Goal: Go to known website: Go to known website

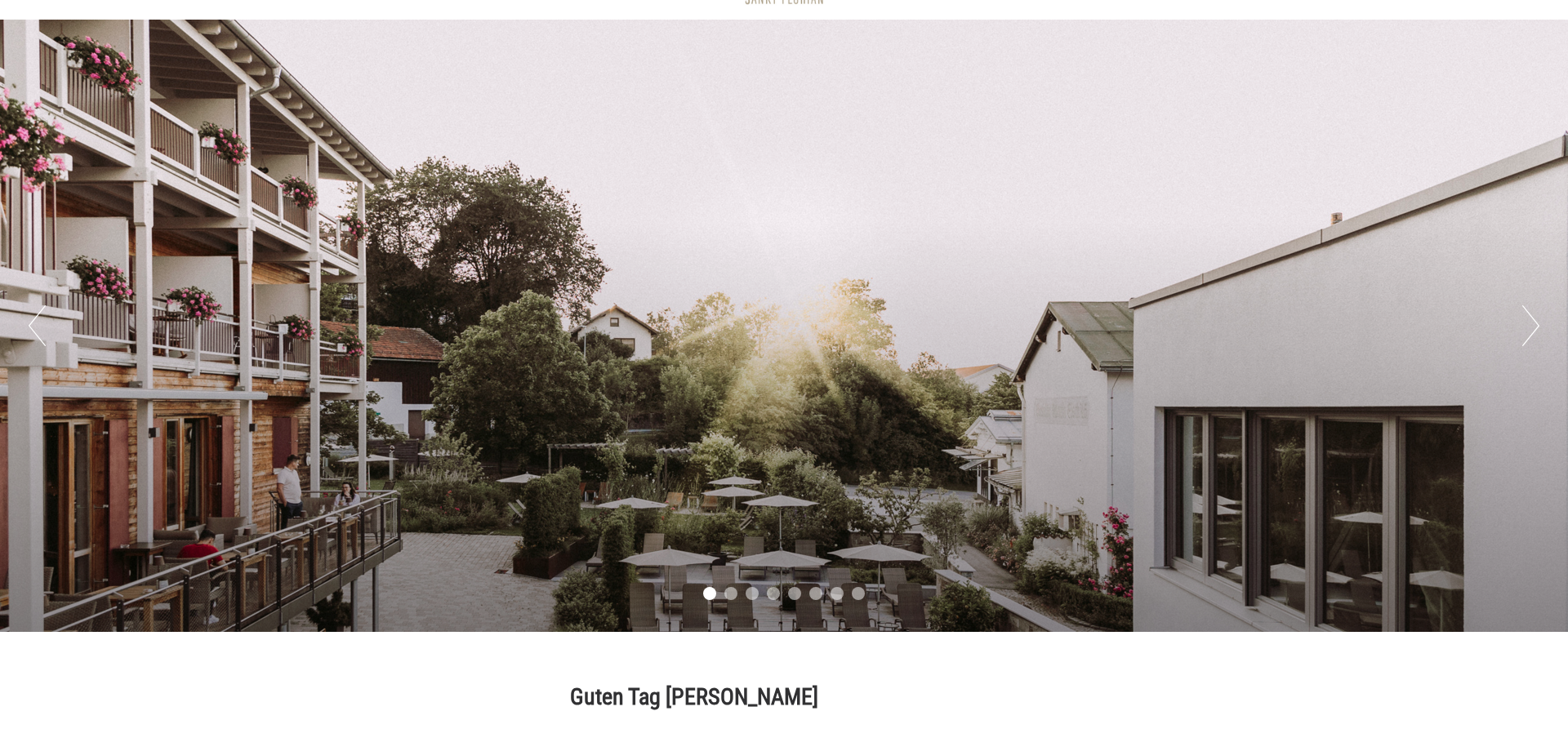
scroll to position [113, 0]
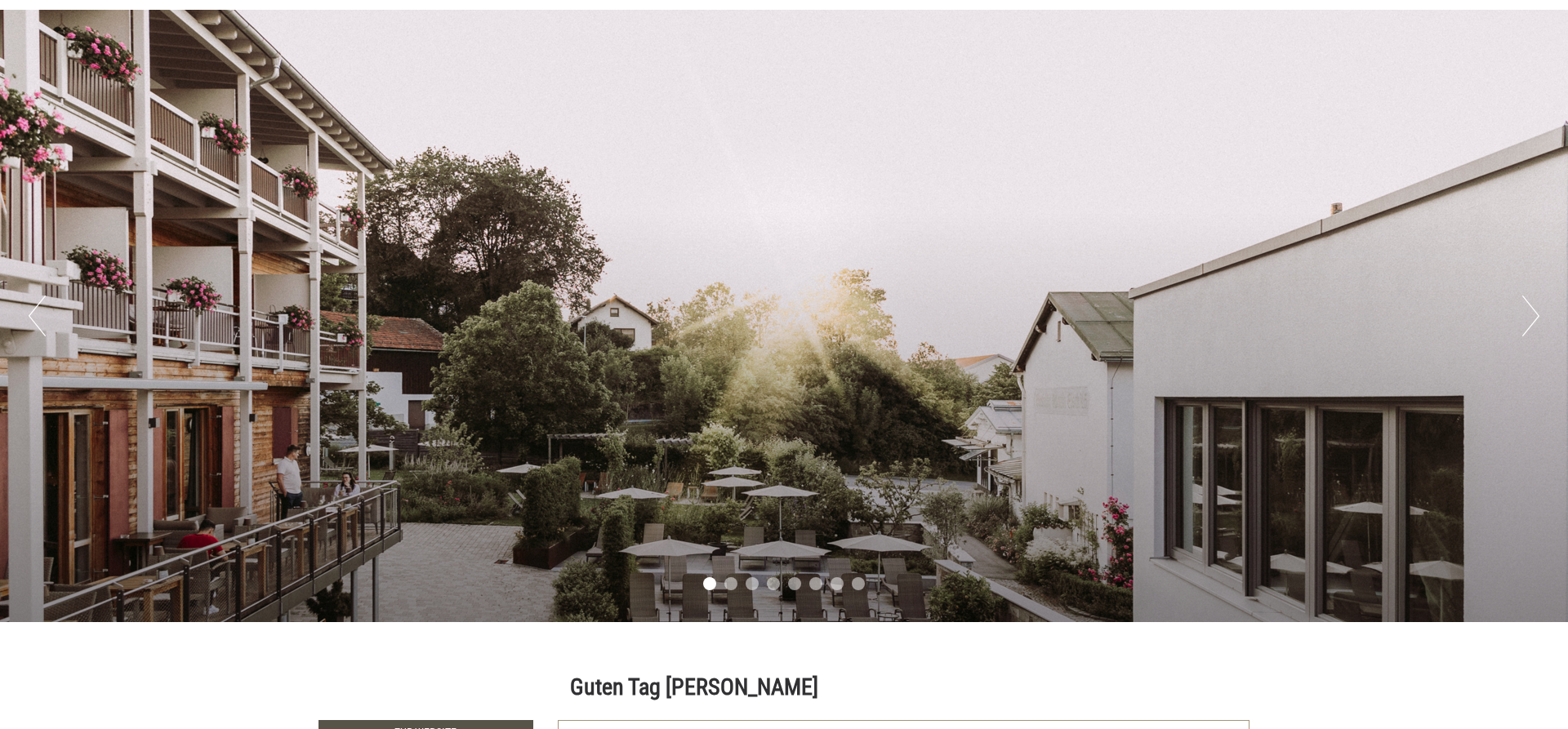
click at [1529, 303] on button "Next" at bounding box center [1530, 315] width 17 height 41
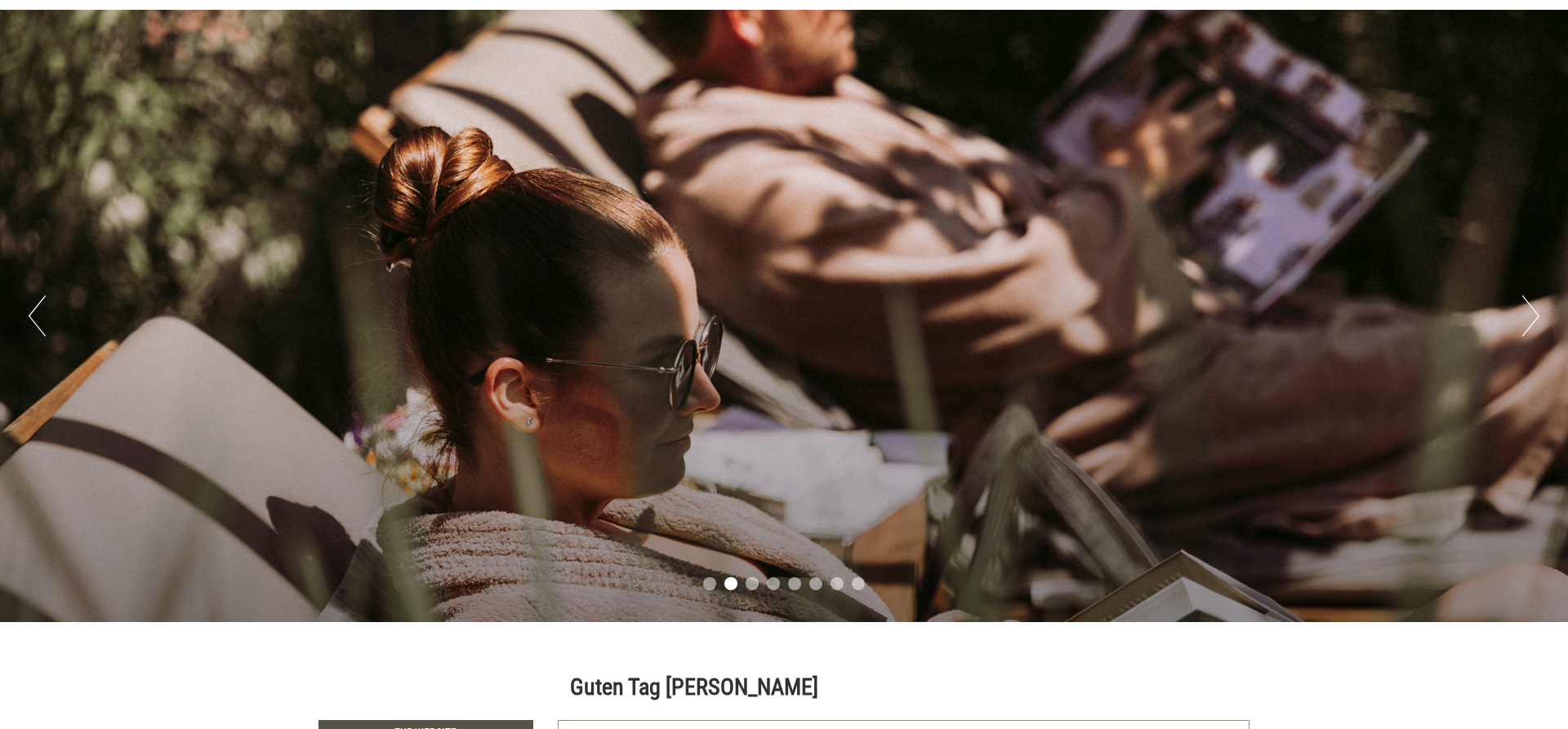
click at [1529, 303] on button "Next" at bounding box center [1530, 315] width 17 height 41
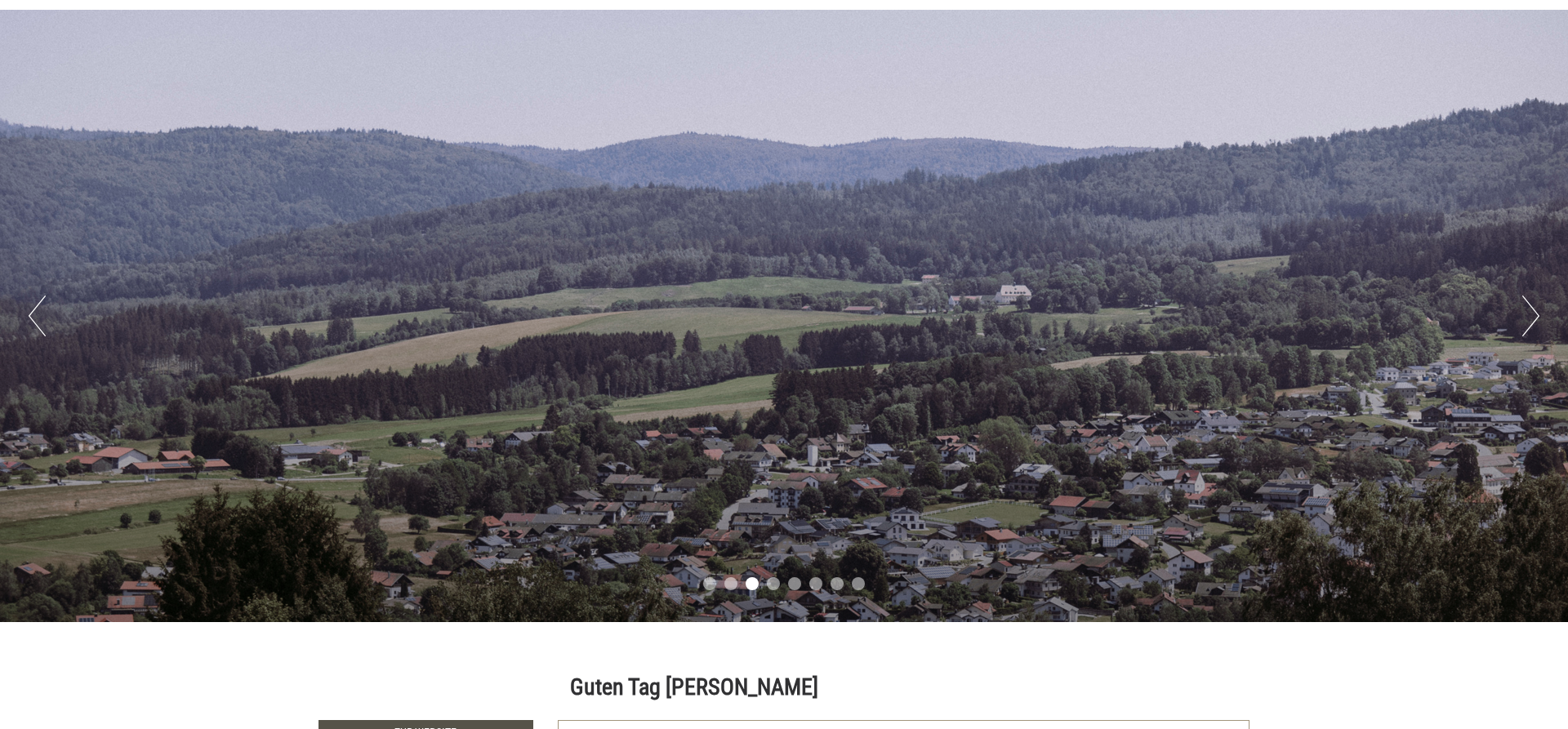
click at [1529, 303] on button "Next" at bounding box center [1530, 315] width 17 height 41
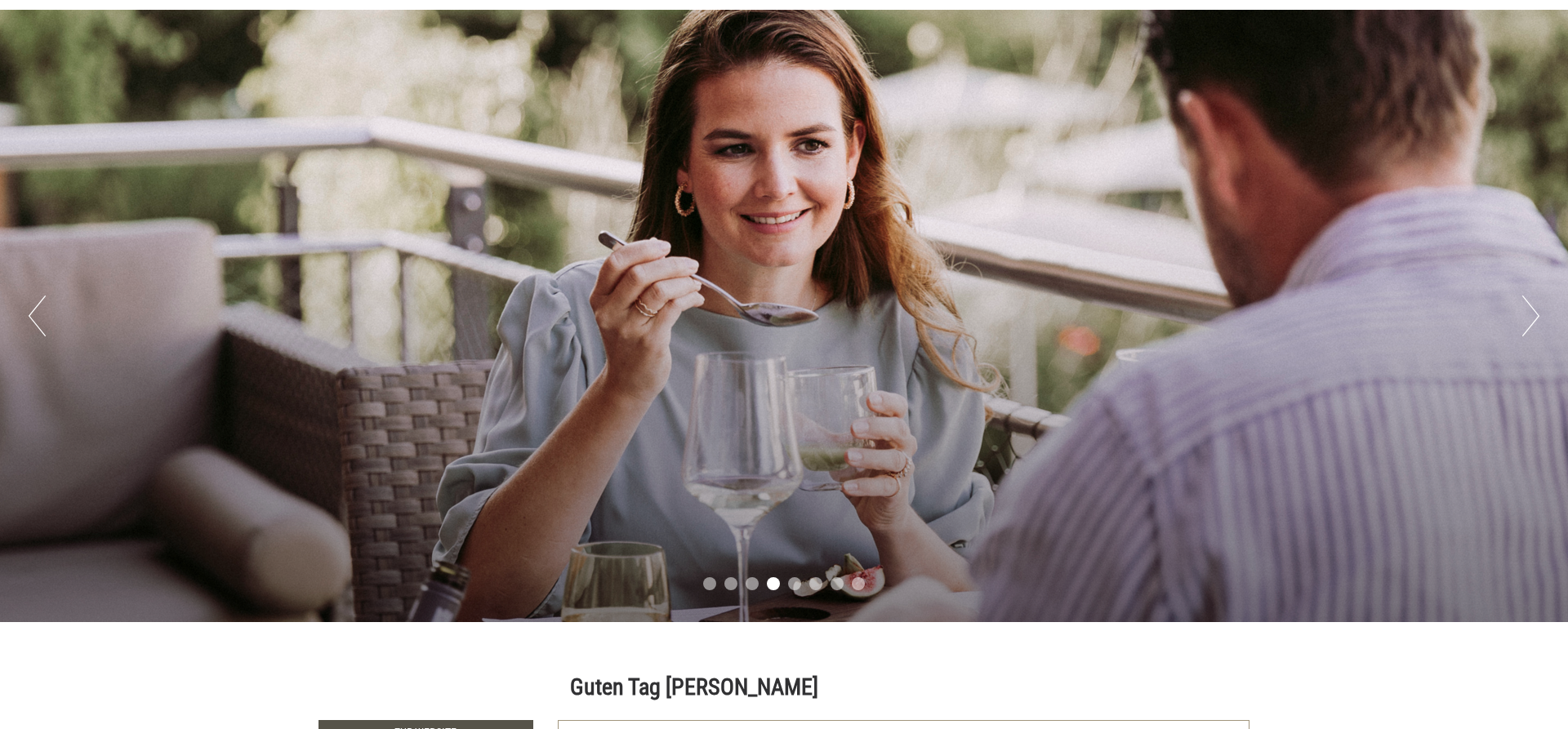
click at [1529, 303] on button "Next" at bounding box center [1530, 315] width 17 height 41
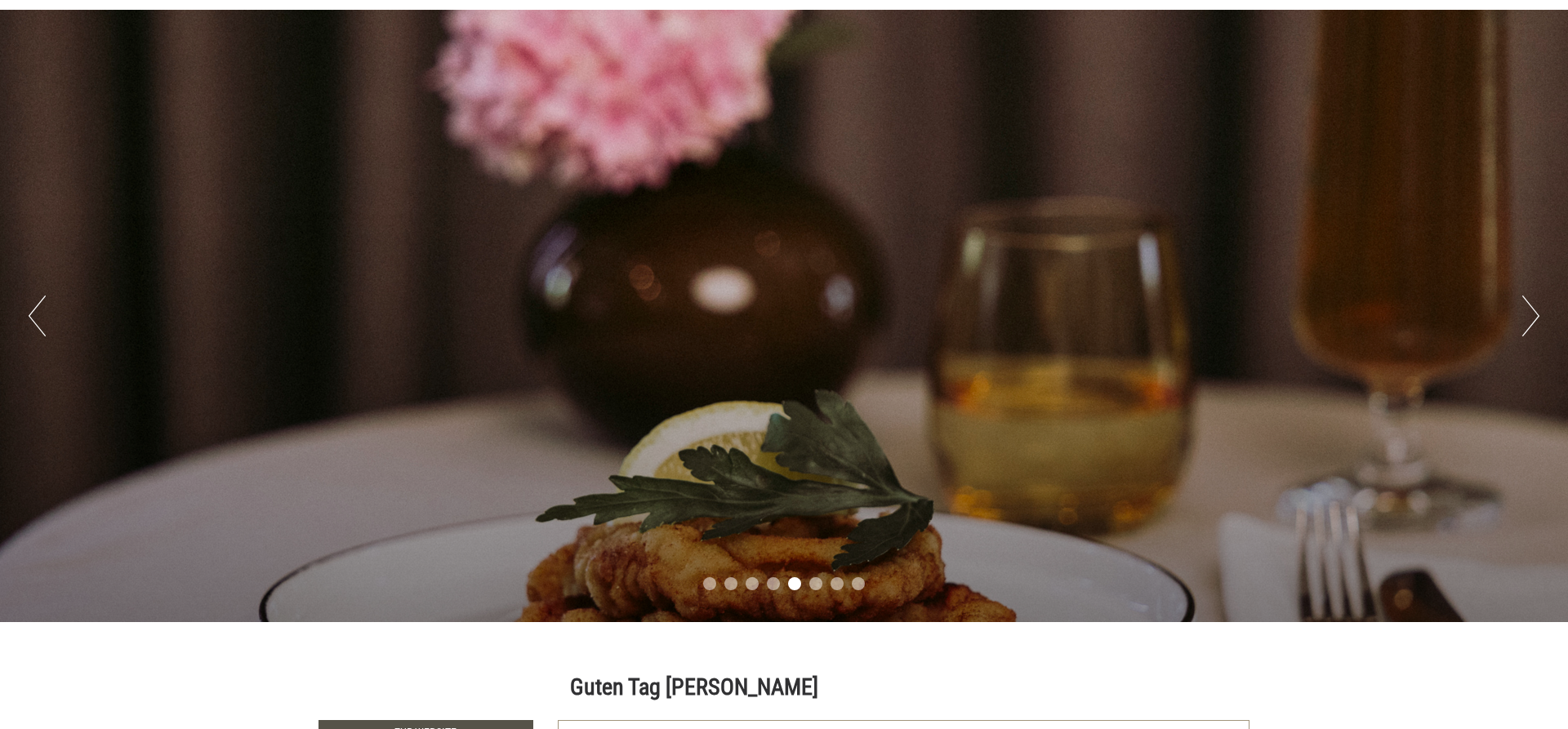
click at [1529, 303] on button "Next" at bounding box center [1530, 315] width 17 height 41
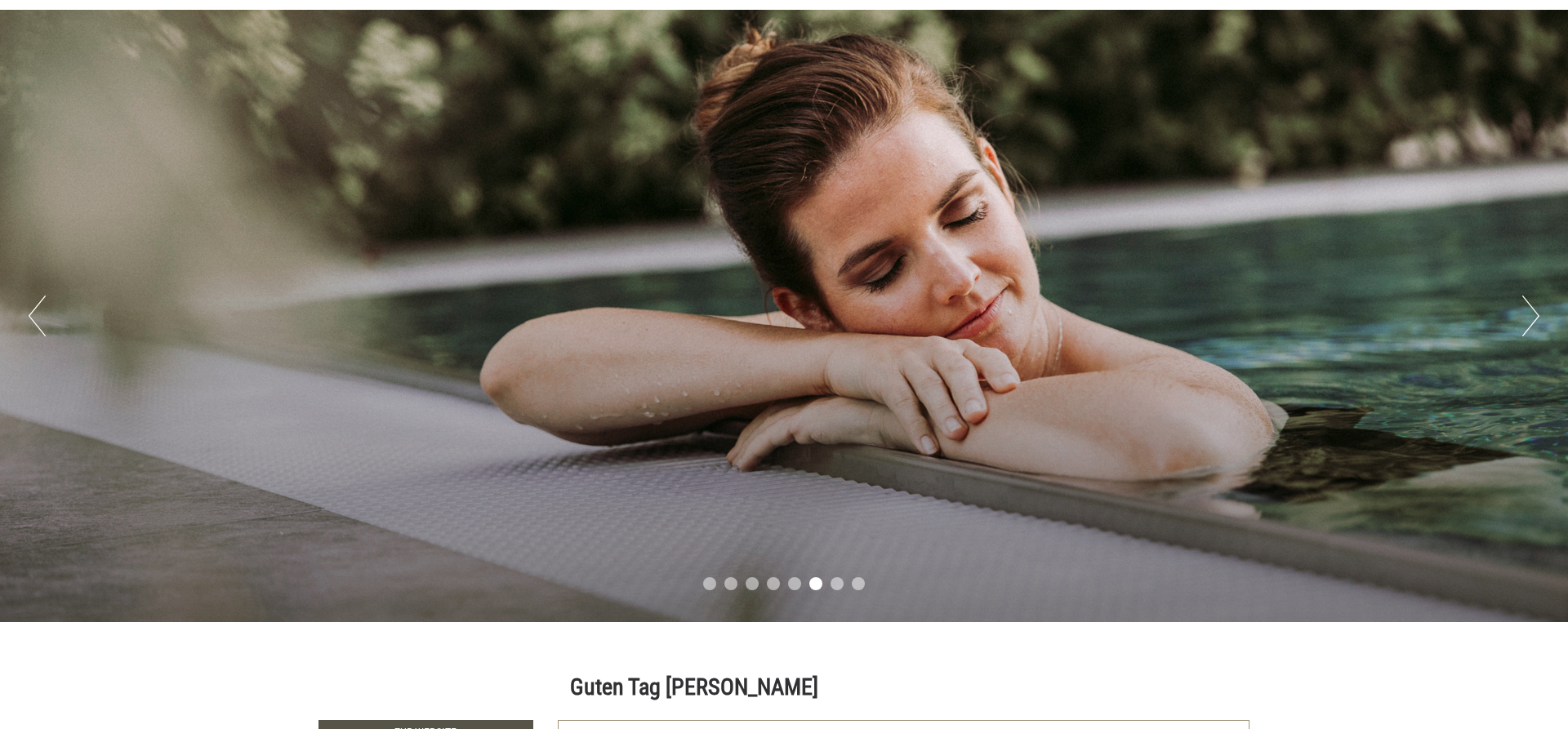
click at [1529, 303] on button "Next" at bounding box center [1530, 315] width 17 height 41
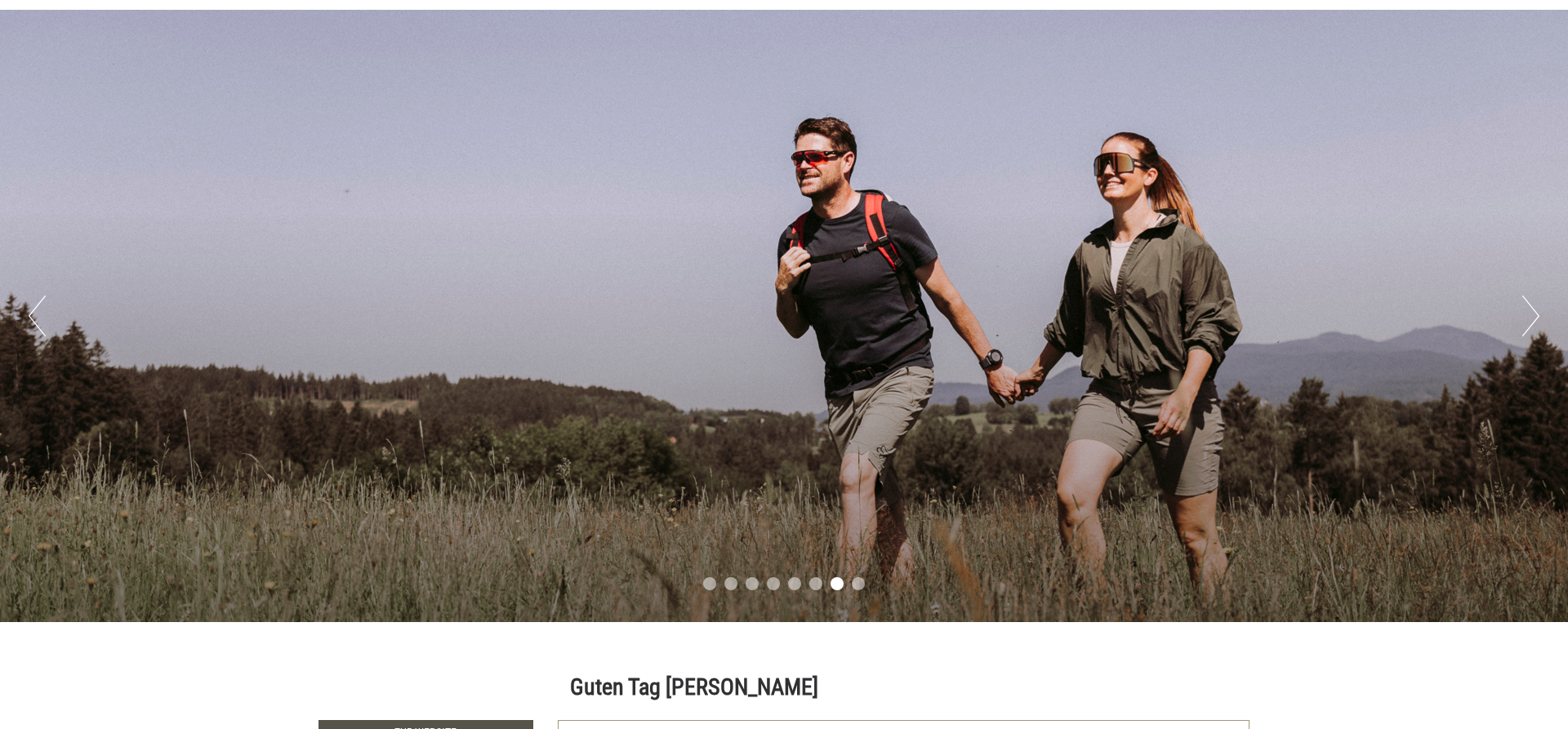
click at [1529, 303] on button "Next" at bounding box center [1530, 315] width 17 height 41
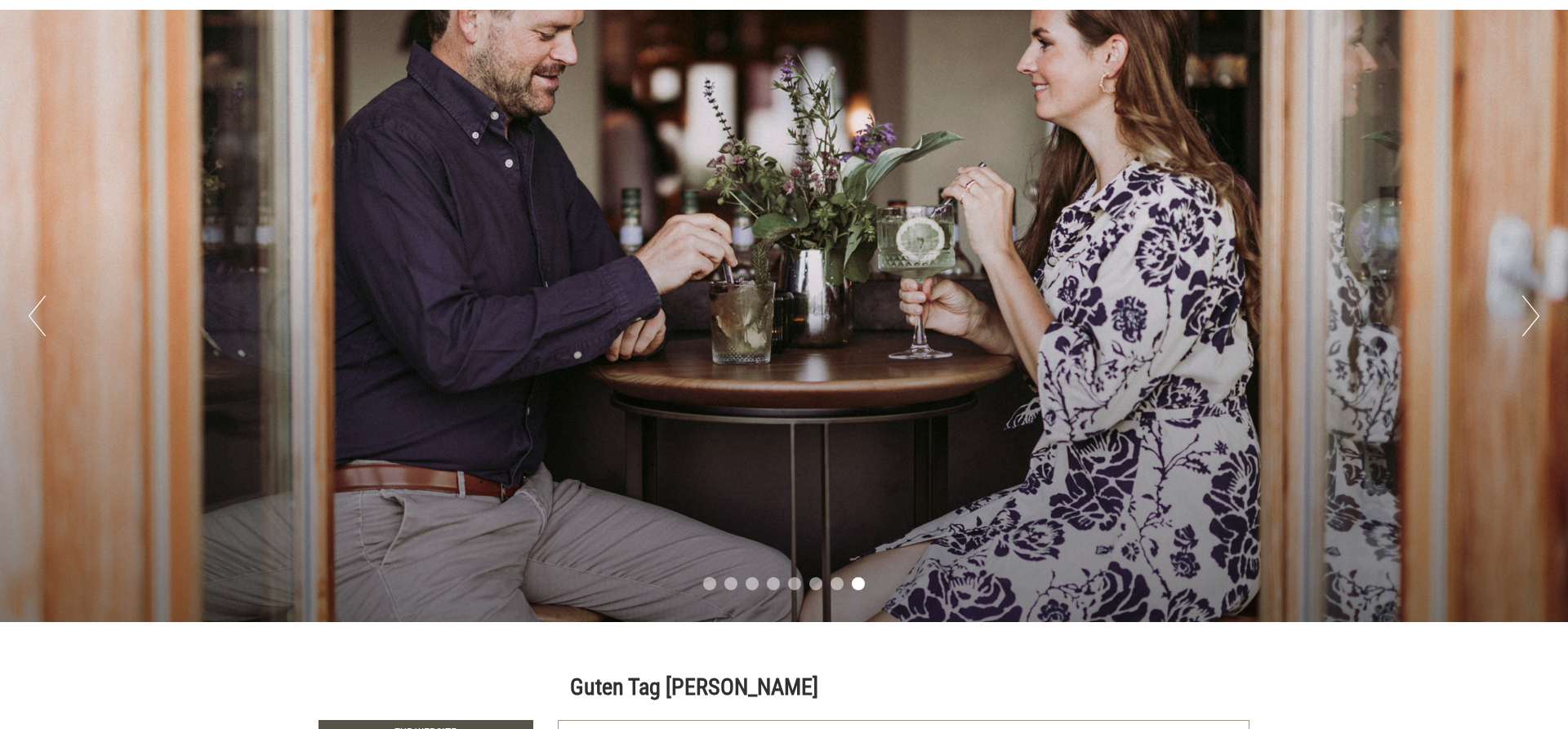
click at [1529, 303] on button "Next" at bounding box center [1530, 315] width 17 height 41
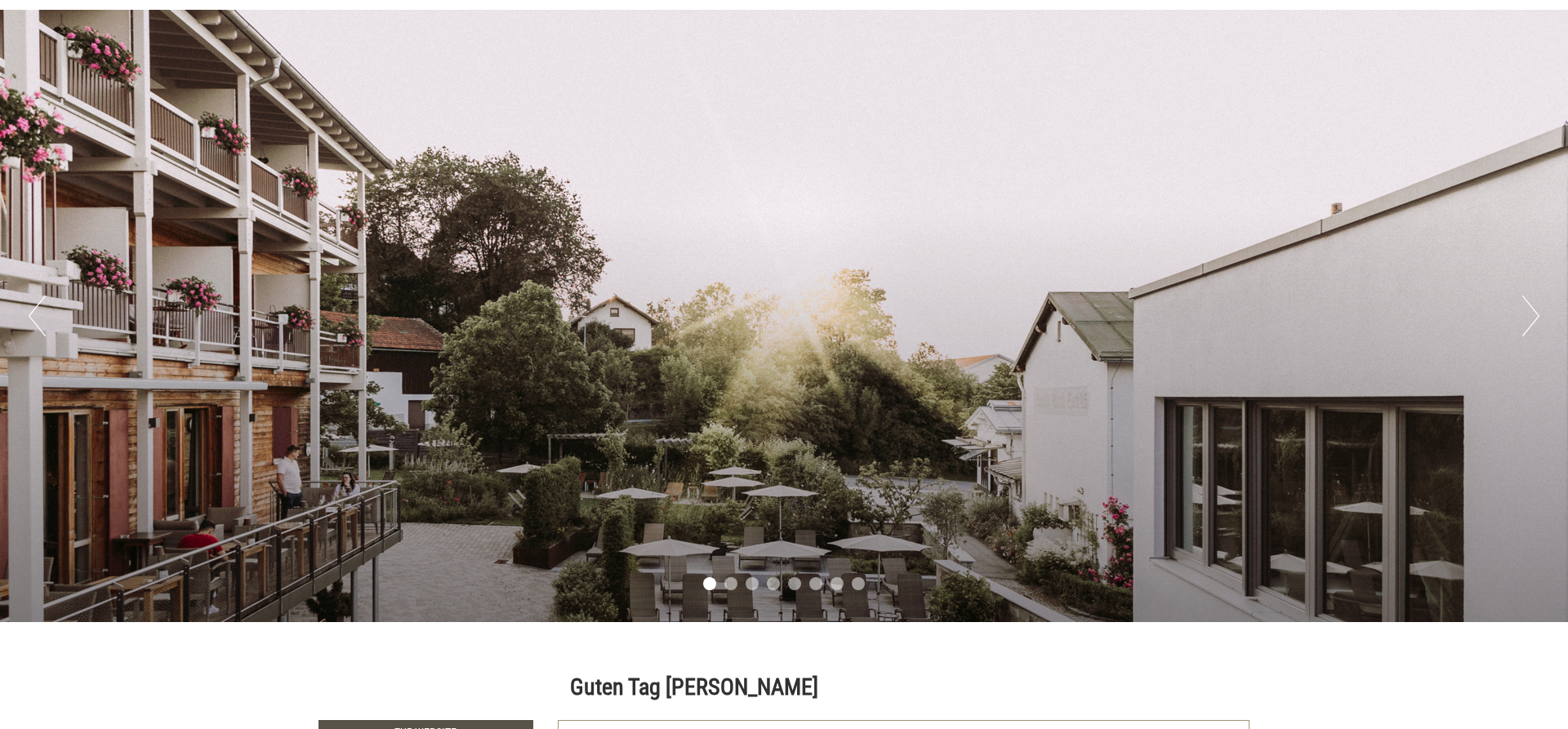
click at [1529, 303] on button "Next" at bounding box center [1530, 315] width 17 height 41
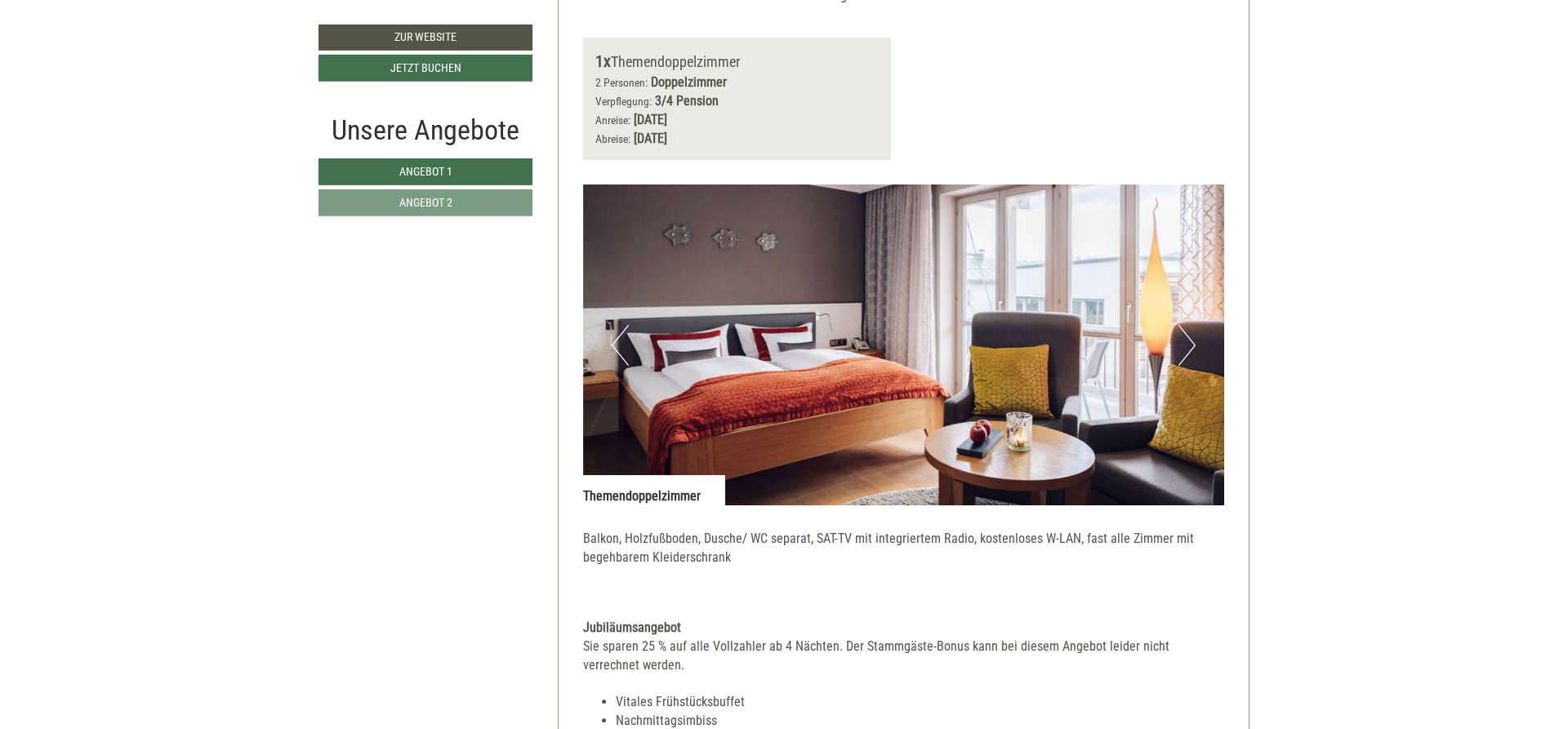
scroll to position [1113, 0]
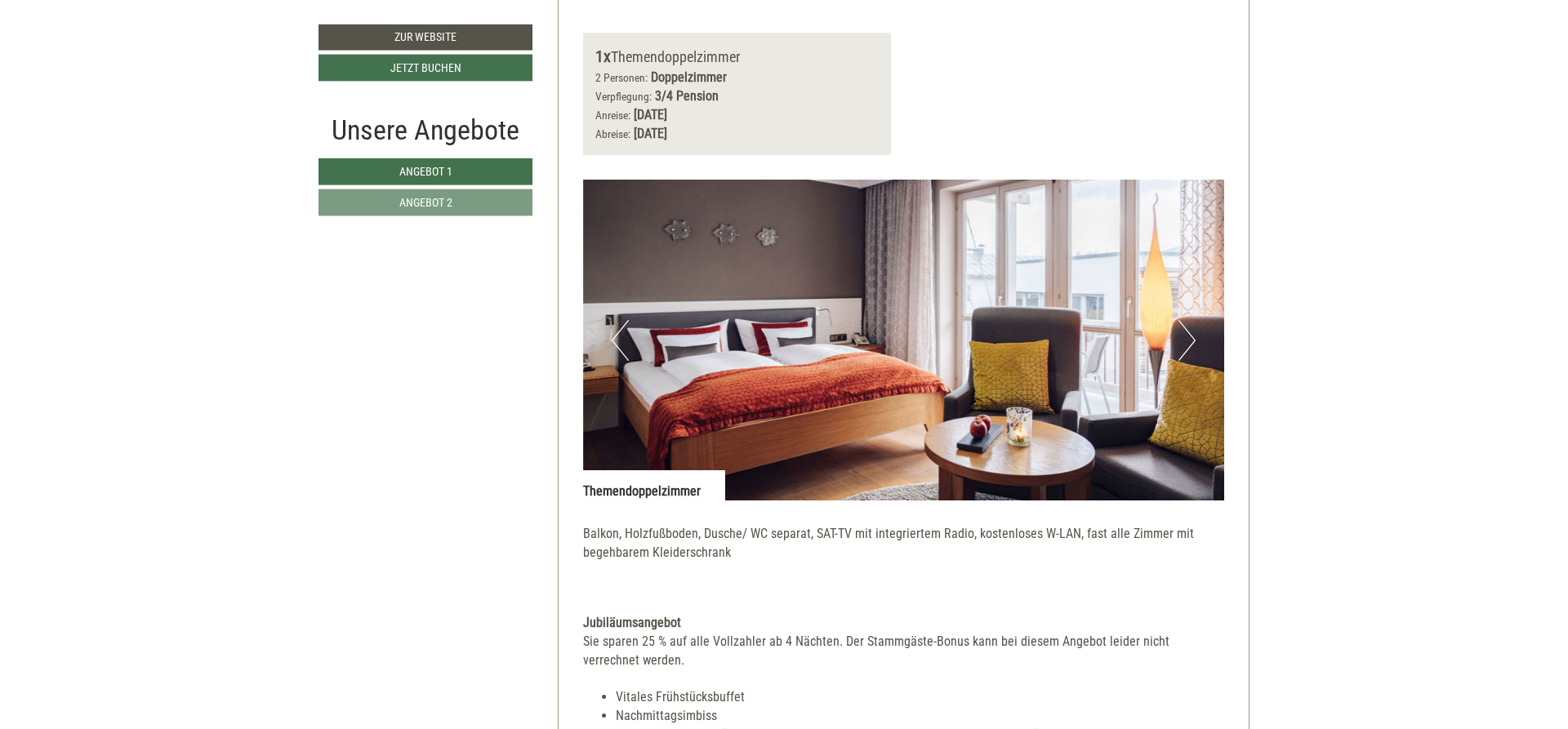
click at [1188, 338] on button "Next" at bounding box center [1187, 340] width 17 height 41
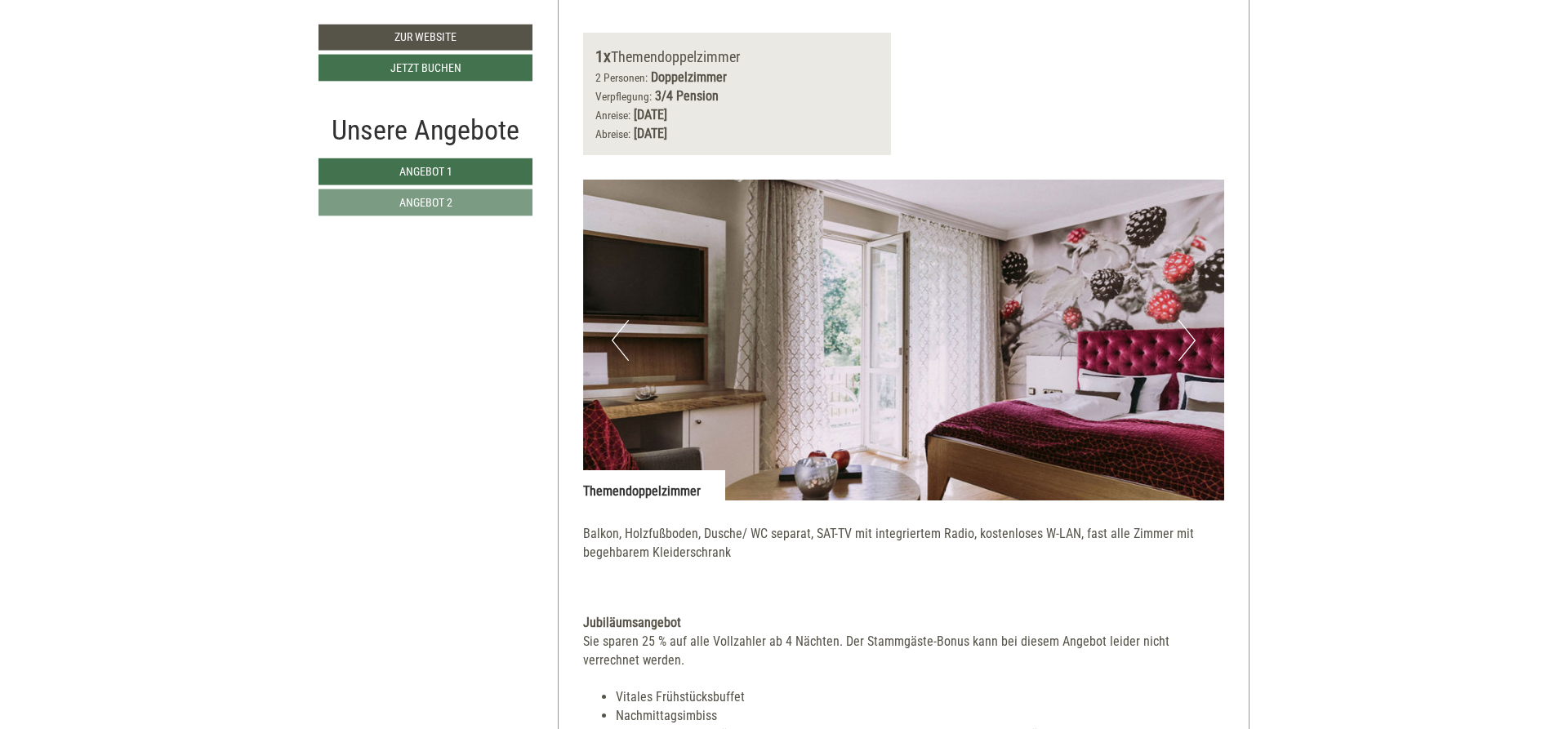
click at [1188, 338] on button "Next" at bounding box center [1187, 340] width 17 height 41
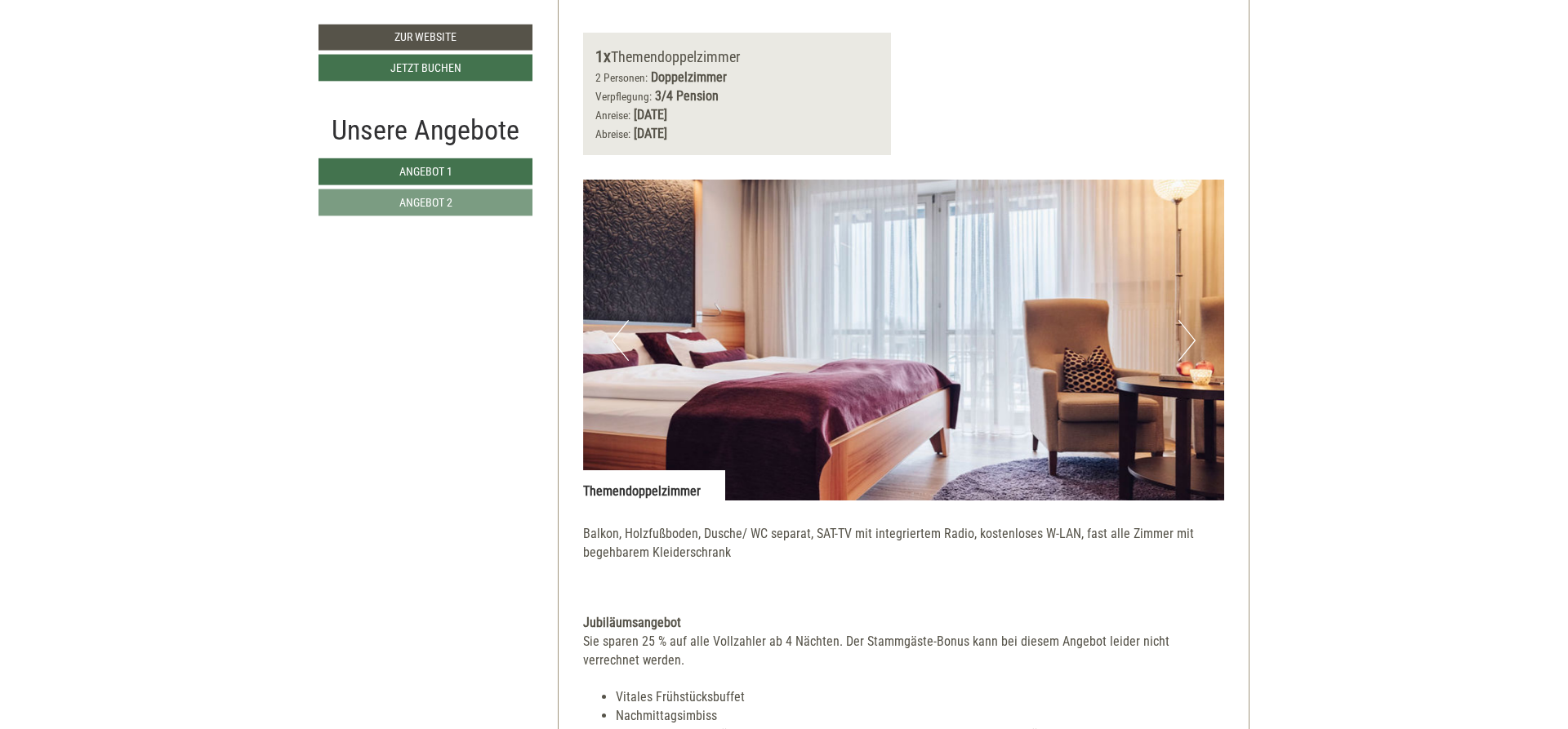
click at [1188, 338] on button "Next" at bounding box center [1187, 340] width 17 height 41
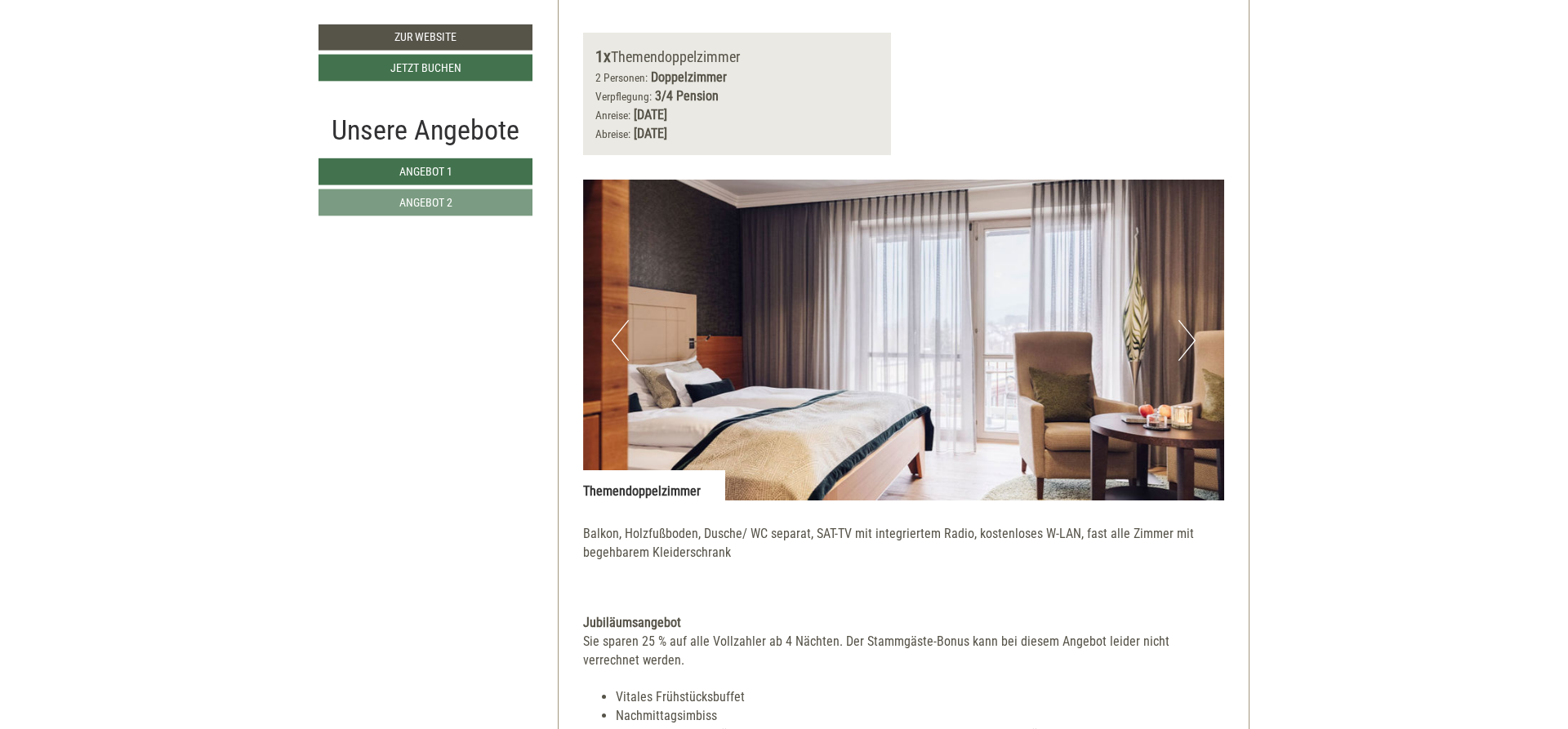
click at [1188, 338] on button "Next" at bounding box center [1187, 340] width 17 height 41
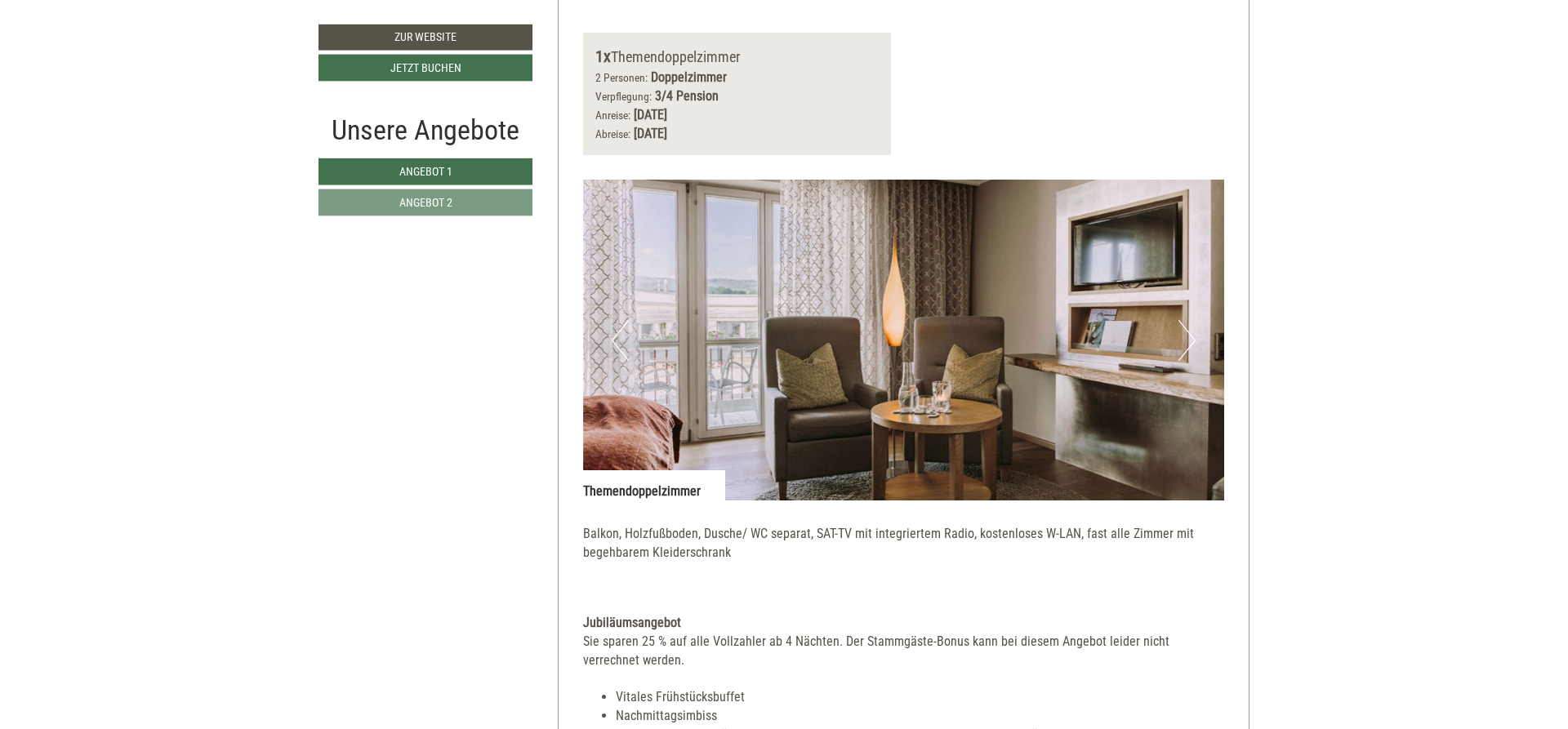
click at [1188, 338] on button "Next" at bounding box center [1187, 340] width 17 height 41
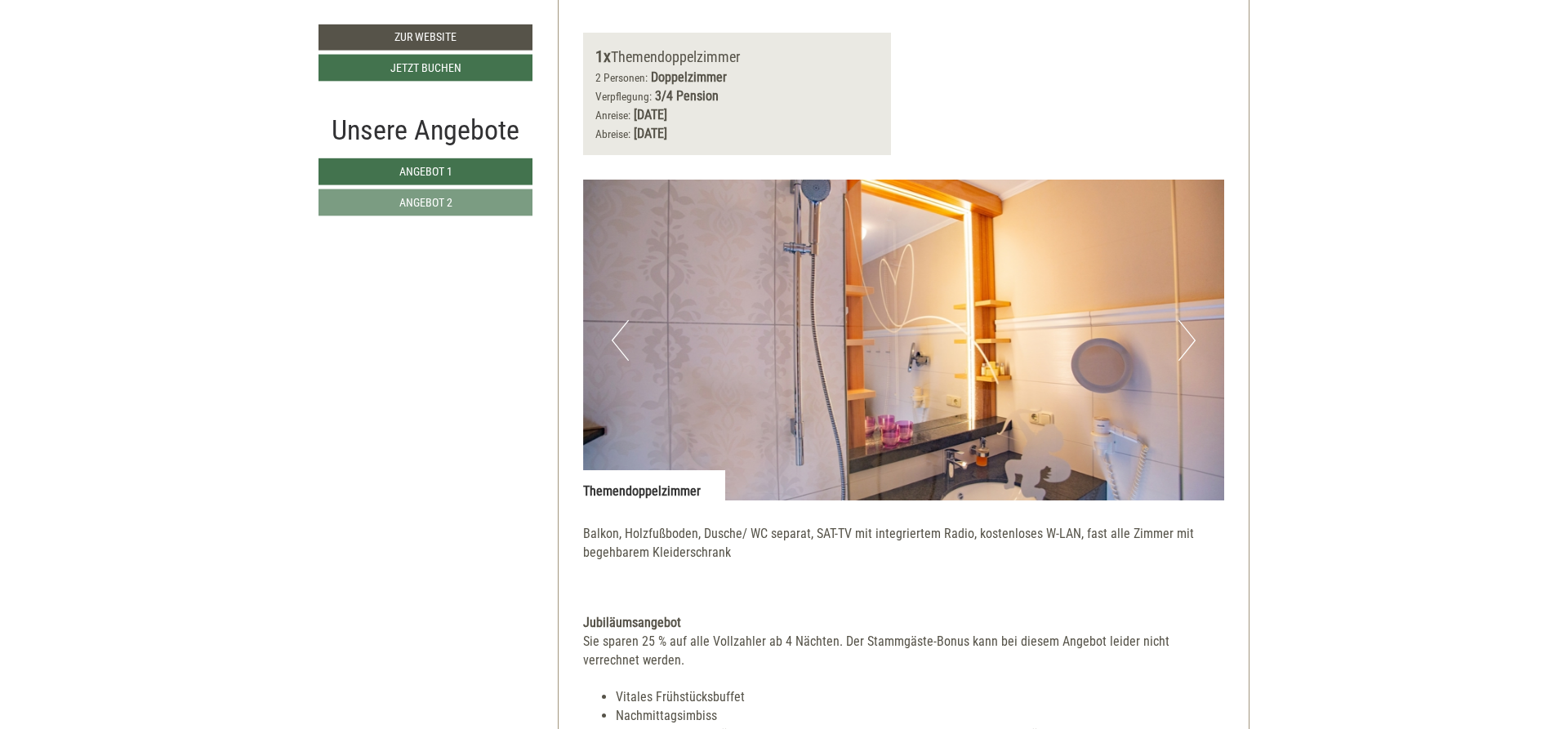
click at [1188, 338] on button "Next" at bounding box center [1187, 340] width 17 height 41
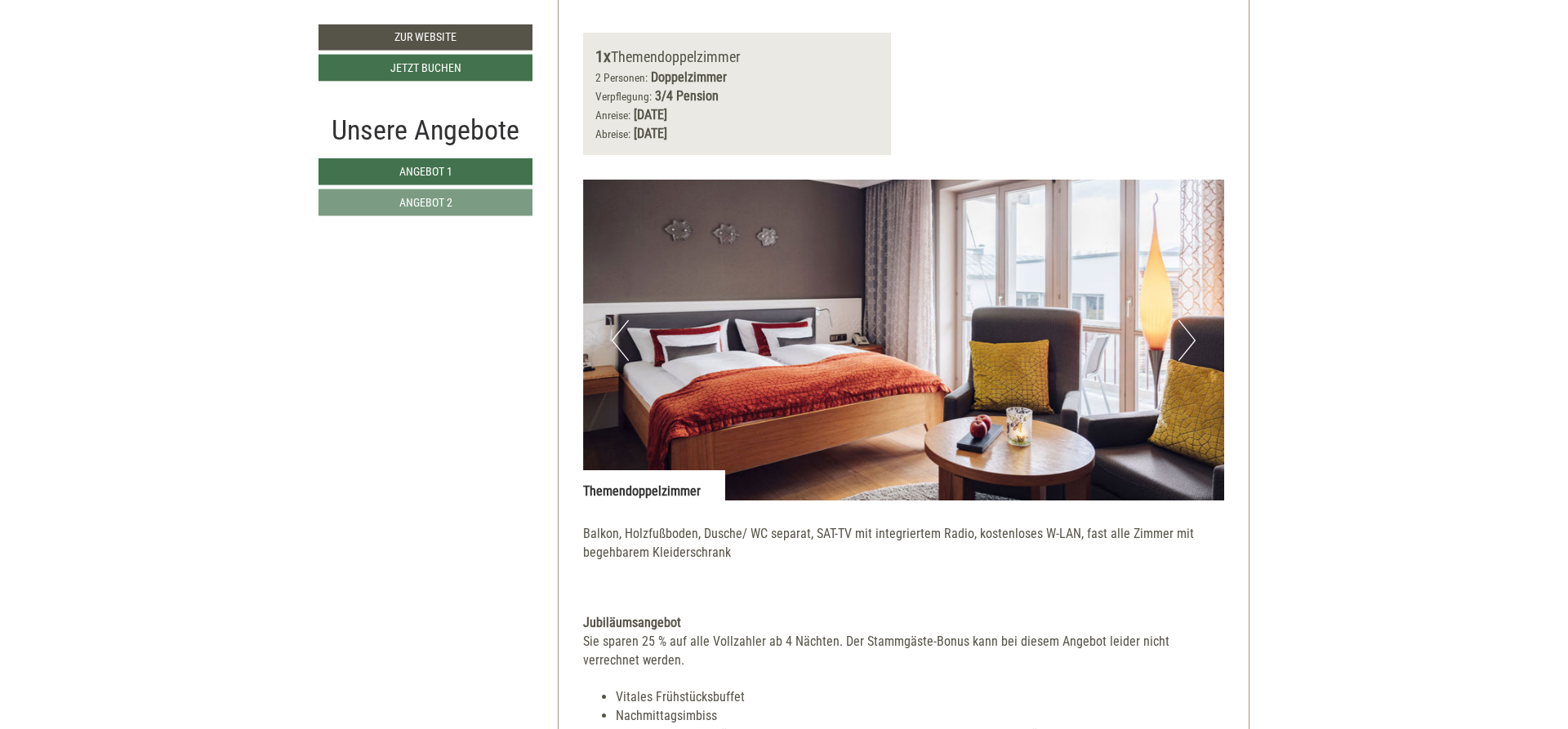
click at [1188, 338] on button "Next" at bounding box center [1187, 340] width 17 height 41
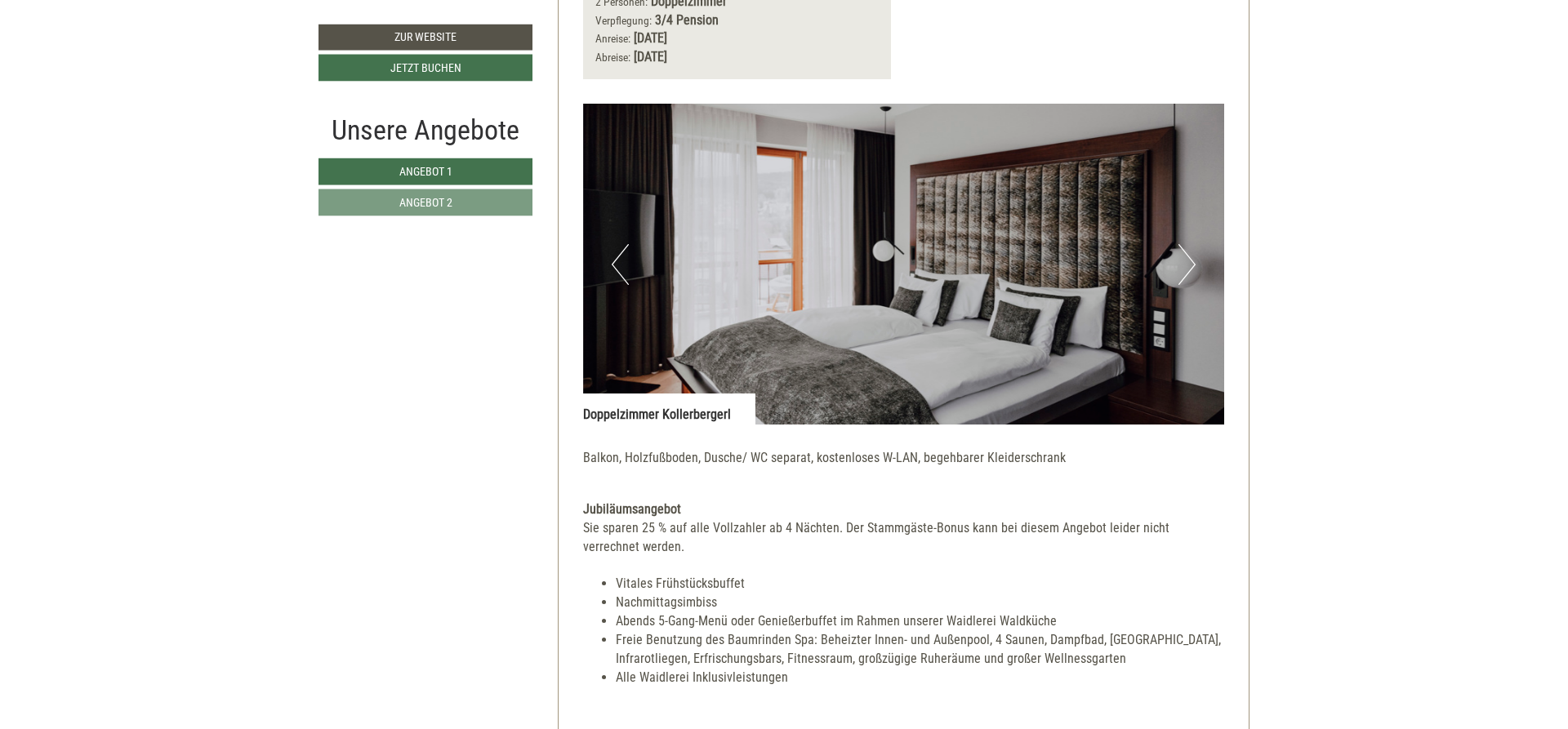
scroll to position [2374, 0]
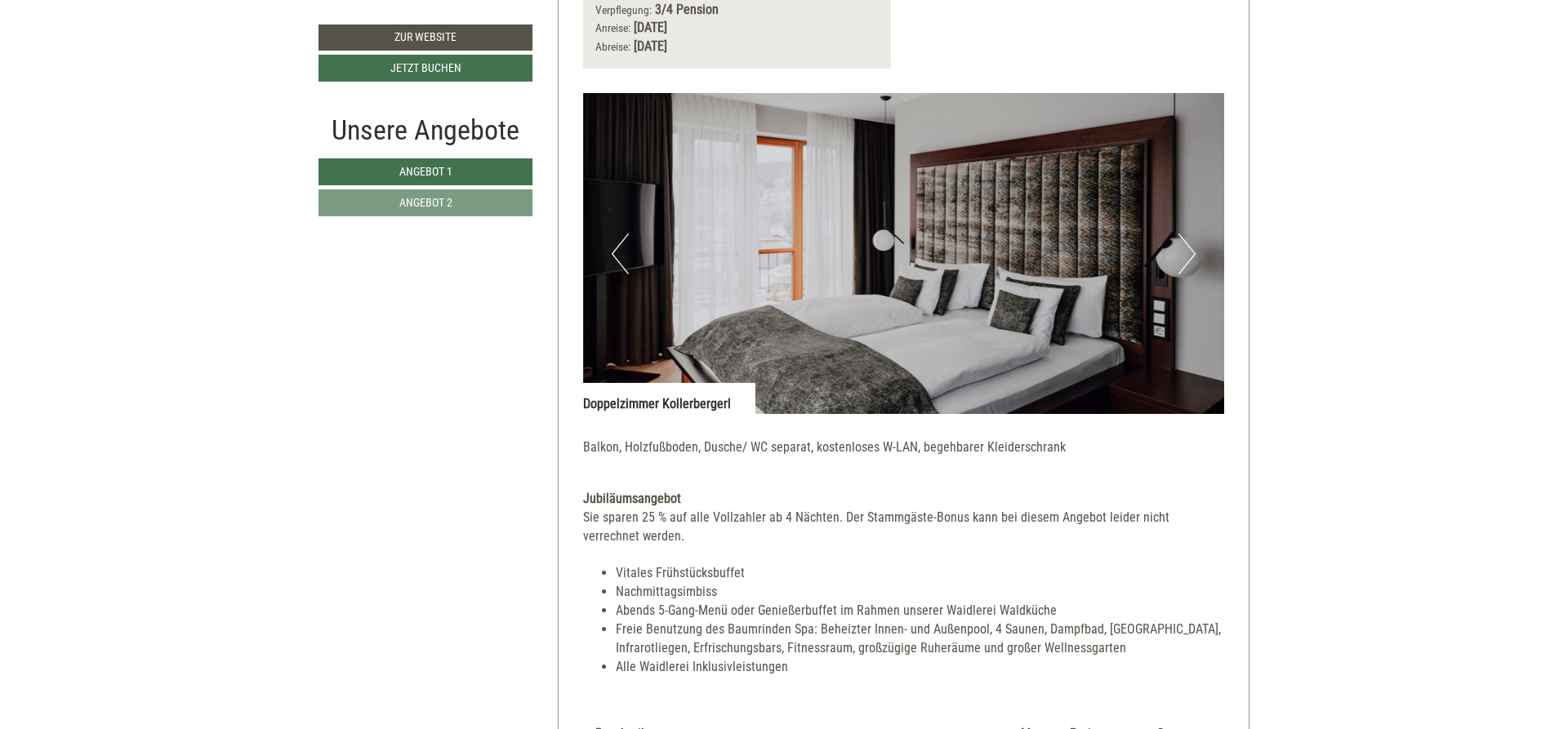
click at [1182, 261] on button "Next" at bounding box center [1187, 254] width 17 height 41
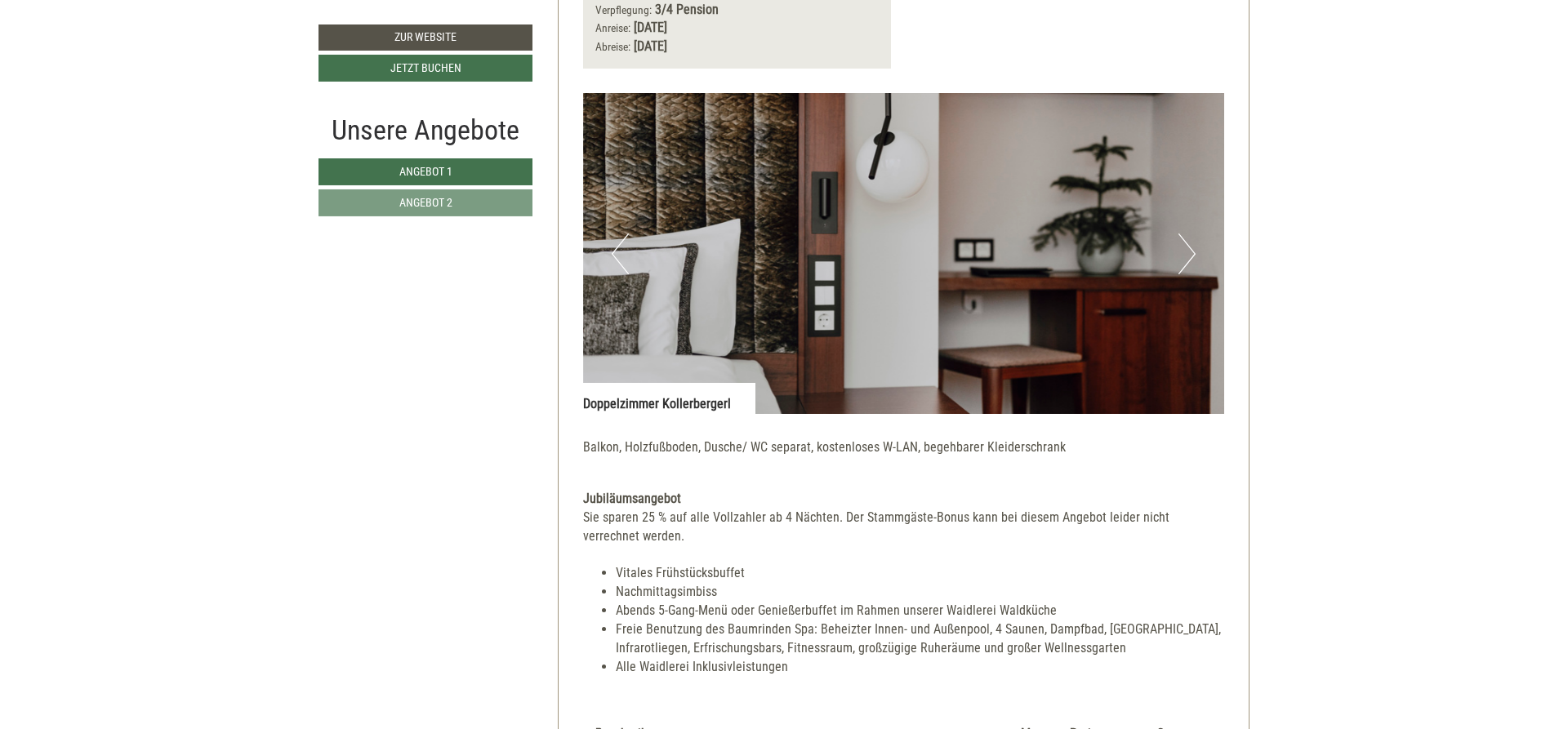
click at [1182, 261] on button "Next" at bounding box center [1187, 254] width 17 height 41
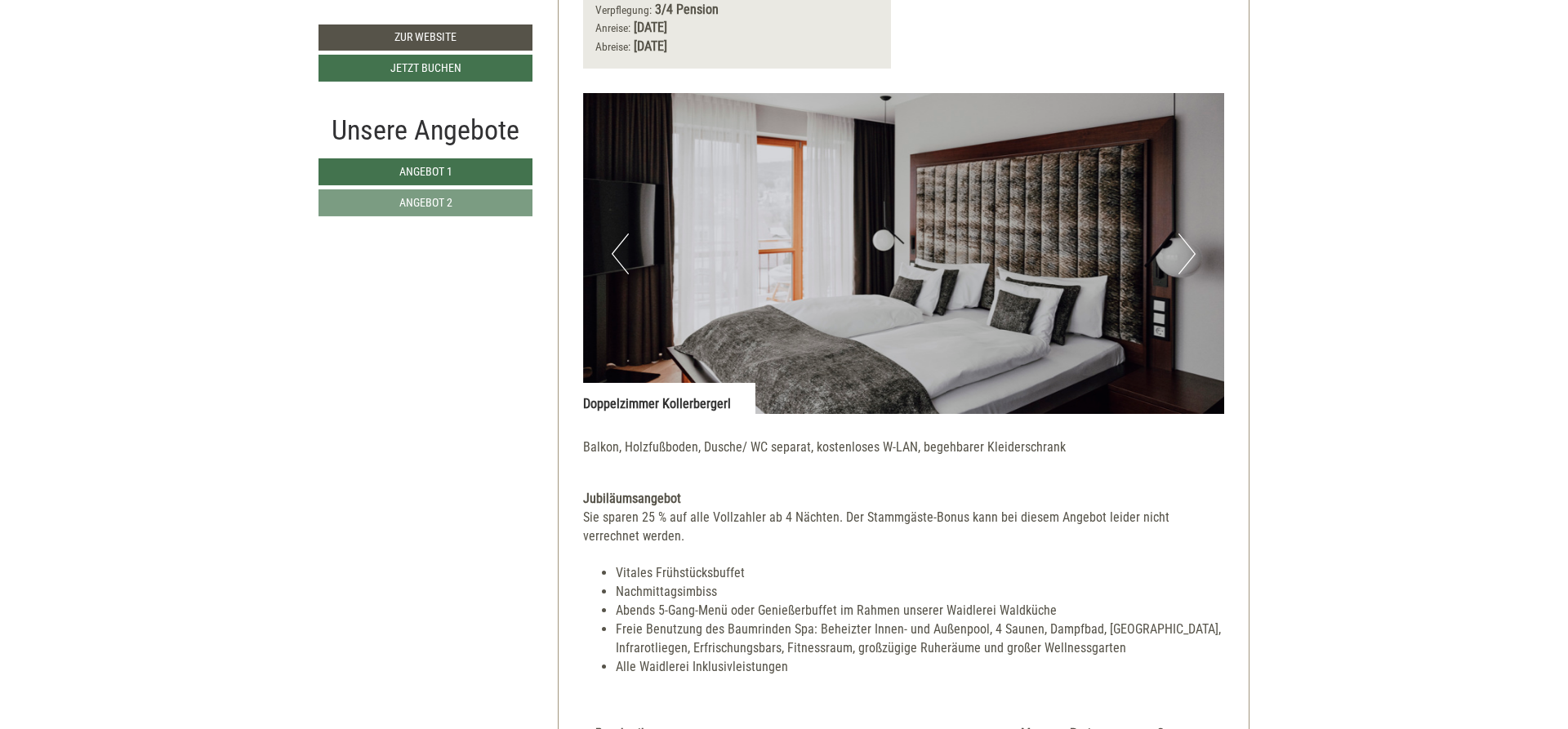
click at [1182, 261] on button "Next" at bounding box center [1187, 254] width 17 height 41
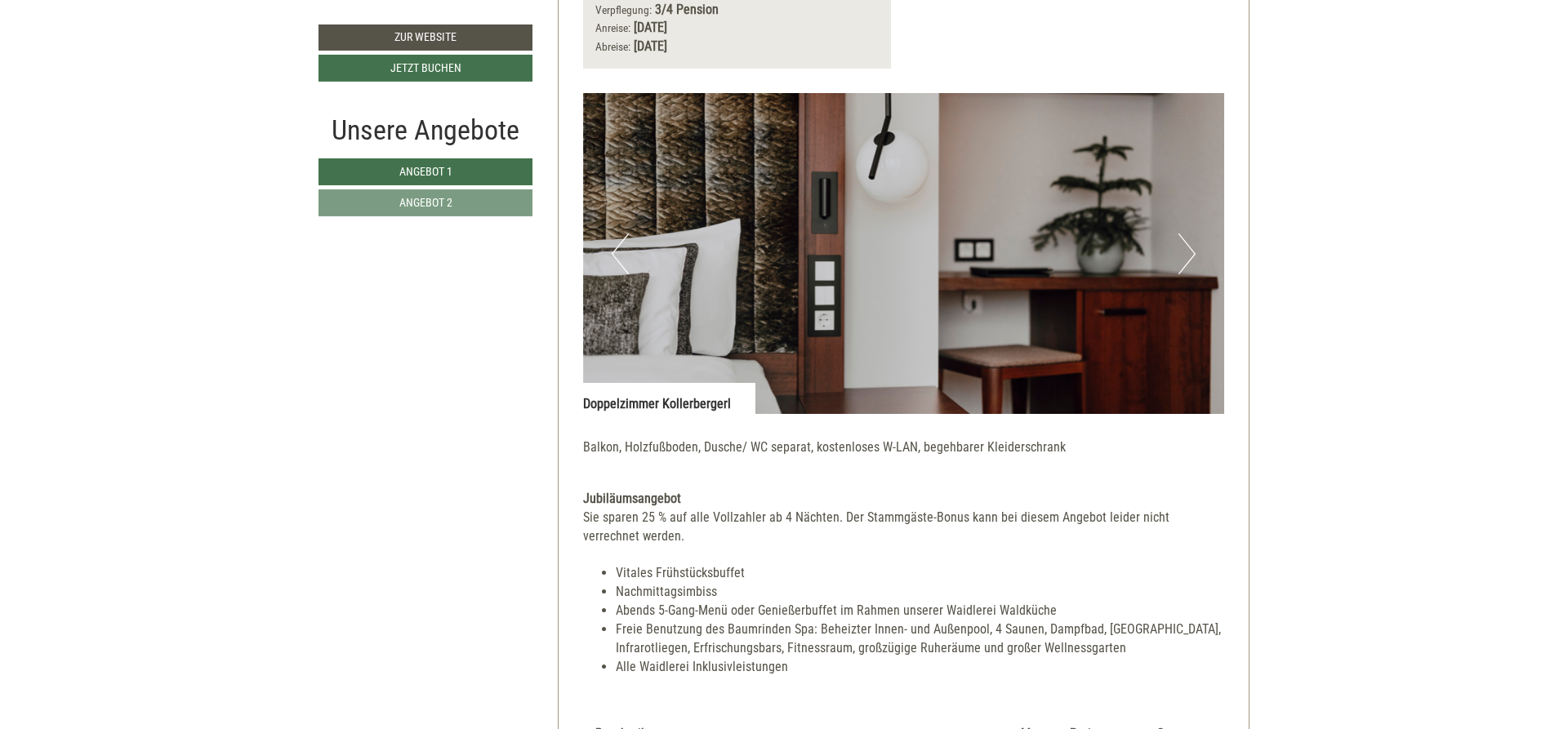
click at [1182, 261] on button "Next" at bounding box center [1187, 254] width 17 height 41
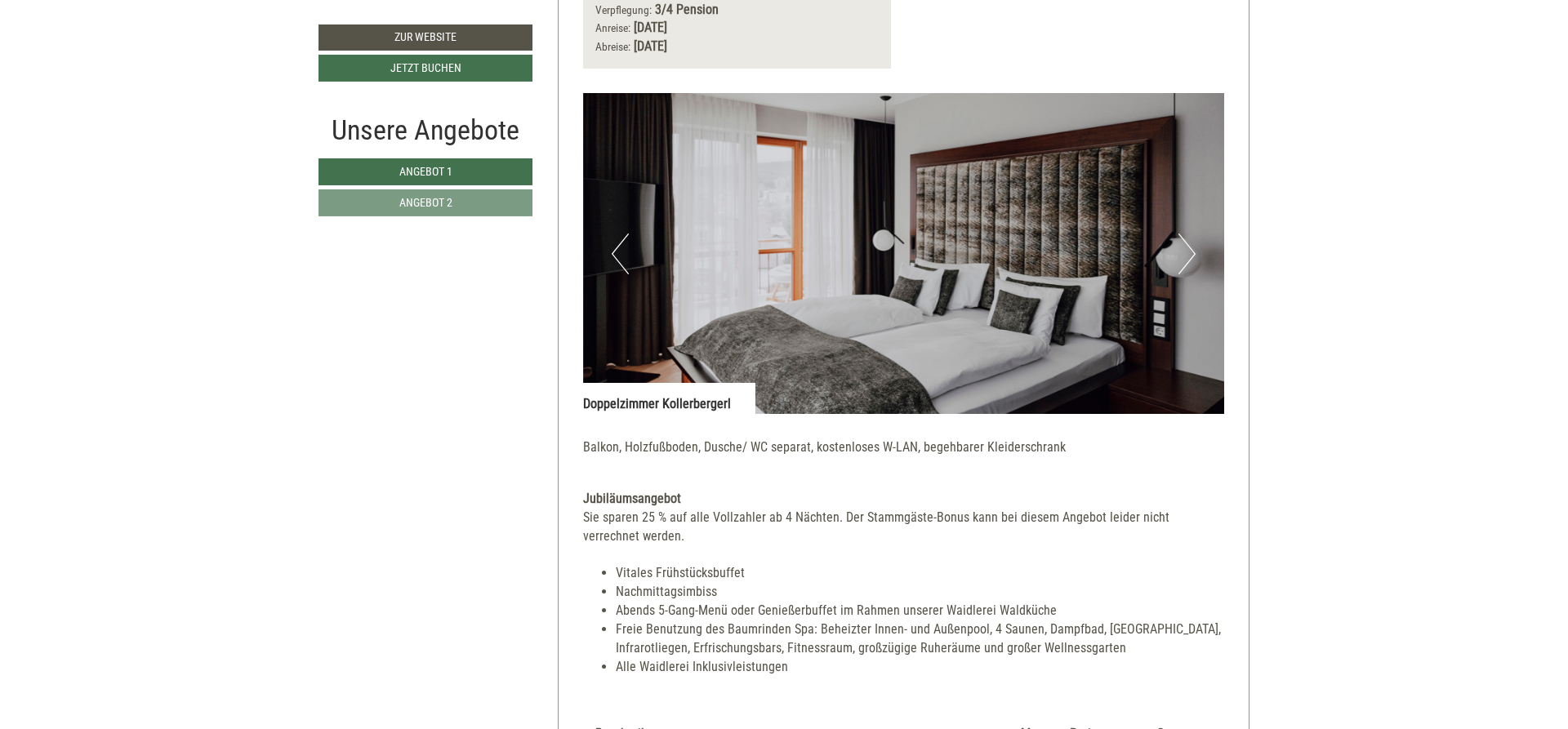
click at [1182, 261] on button "Next" at bounding box center [1187, 254] width 17 height 41
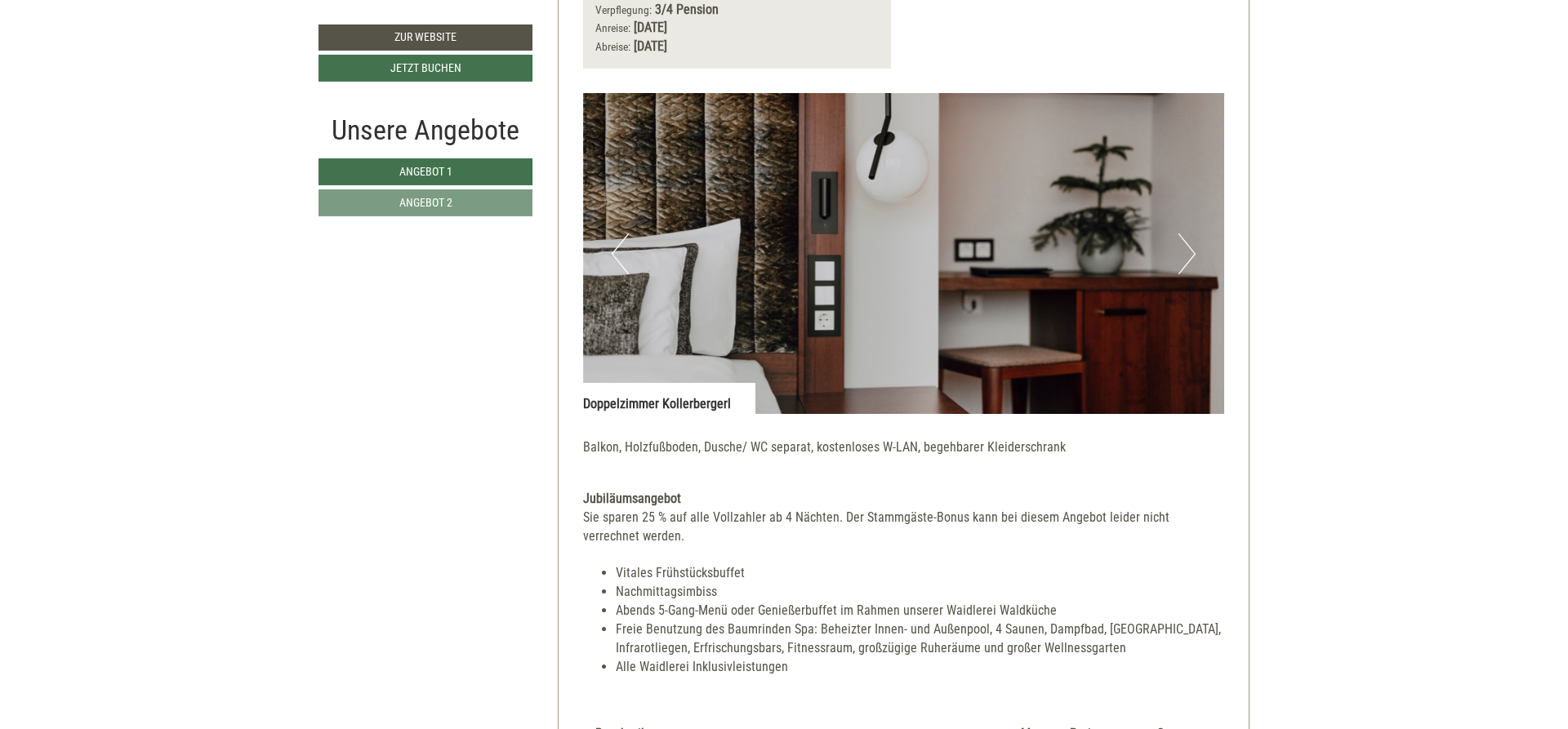
click at [1182, 261] on button "Next" at bounding box center [1187, 254] width 17 height 41
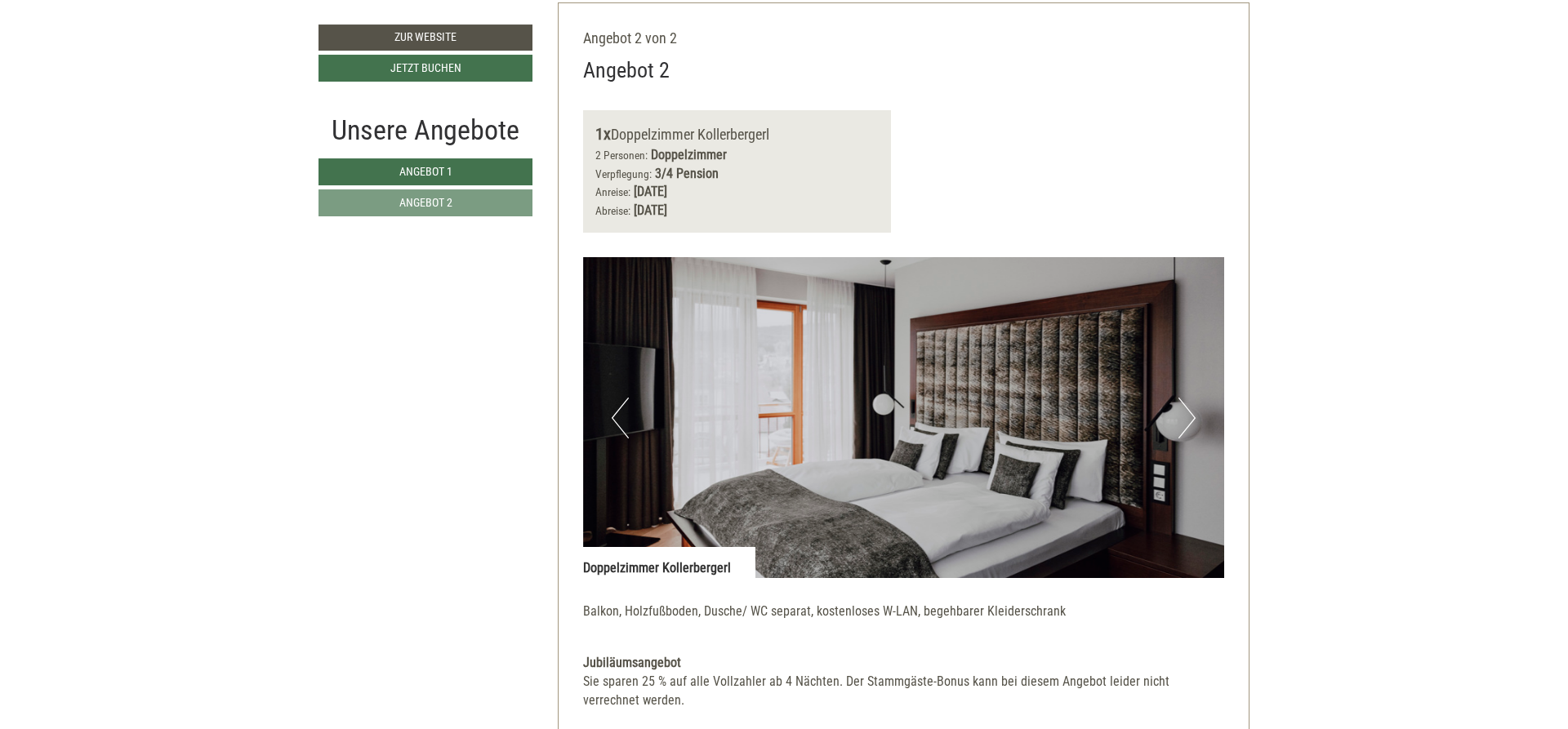
scroll to position [2195, 0]
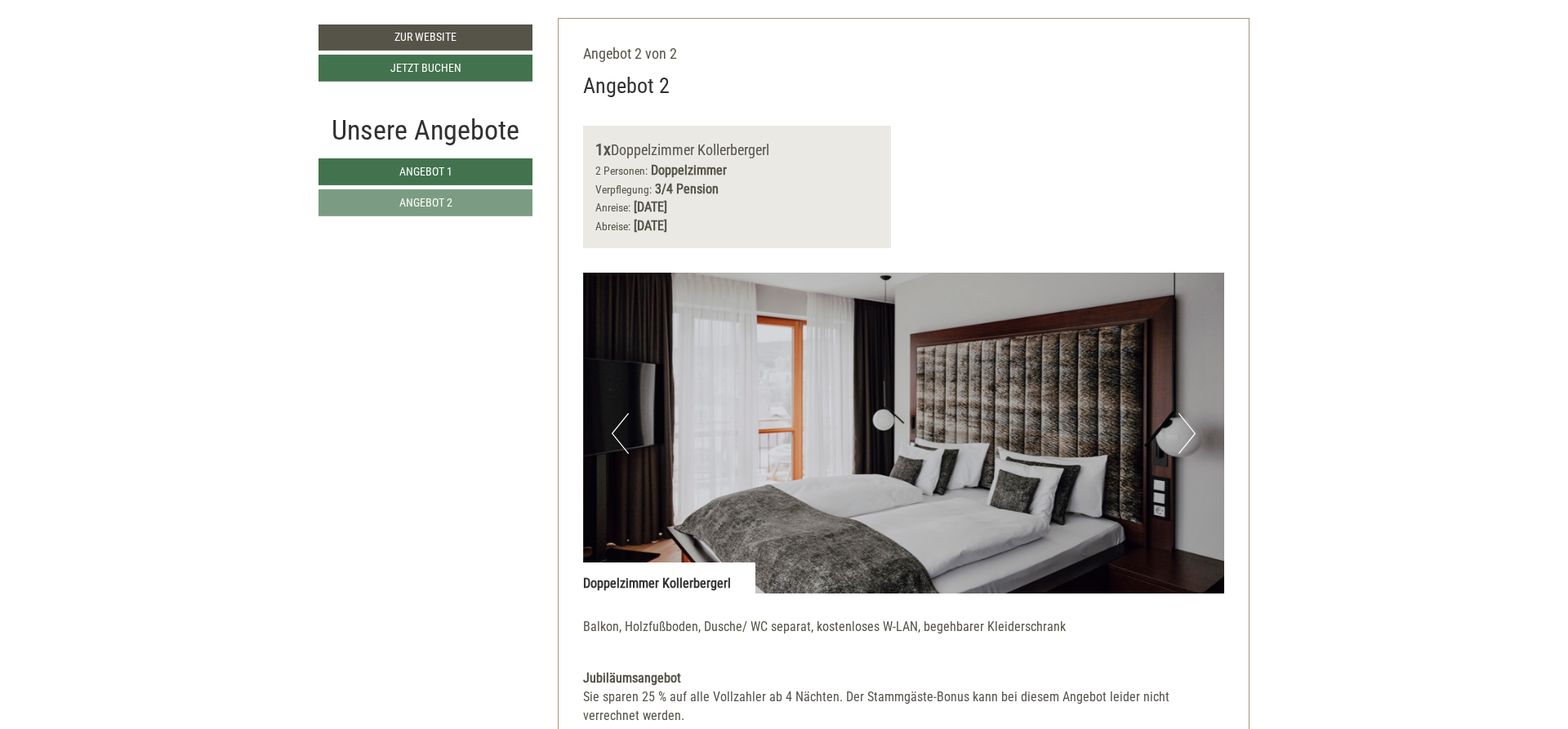
click at [1145, 360] on img at bounding box center [903, 433] width 642 height 321
click at [354, 35] on link "Zur Website" at bounding box center [425, 38] width 214 height 26
